Goal: Go to known website: Go to known website

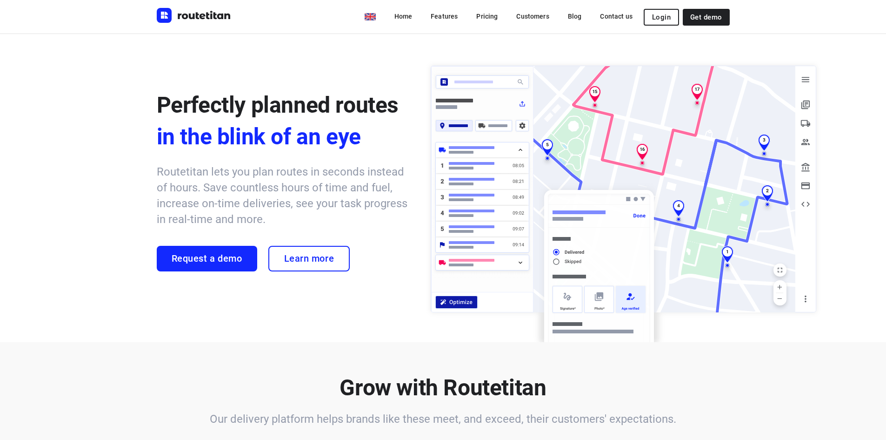
drag, startPoint x: 682, startPoint y: 10, endPoint x: 675, endPoint y: 12, distance: 6.9
click at [679, 11] on button "Login" at bounding box center [661, 17] width 35 height 17
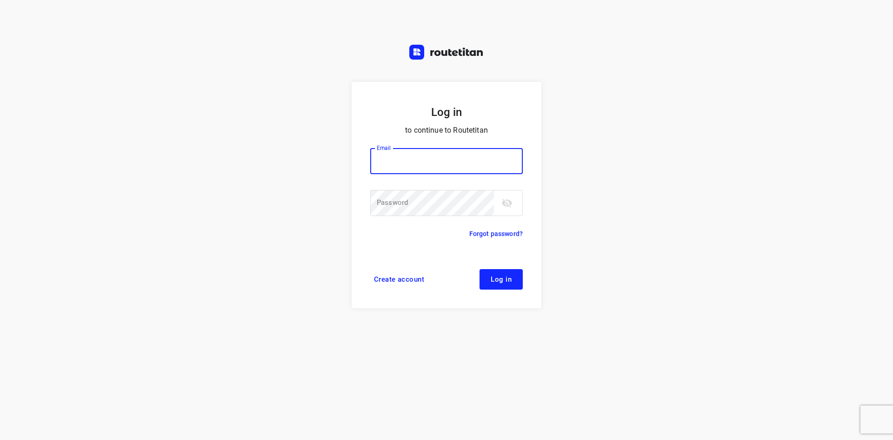
click at [454, 159] on input "email" at bounding box center [446, 161] width 153 height 26
